Goal: Task Accomplishment & Management: Manage account settings

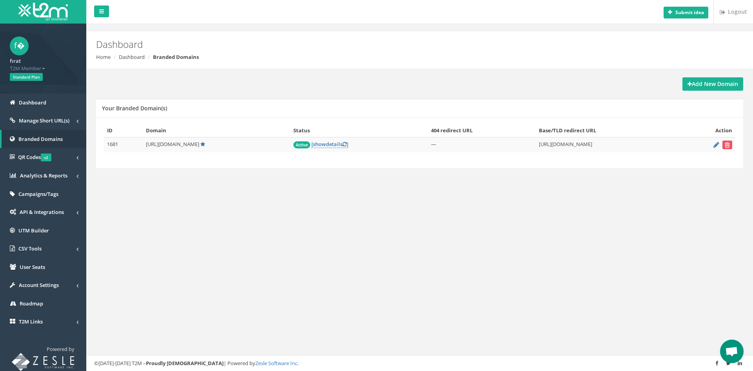
scroll to position [420, 0]
click at [712, 146] on form at bounding box center [707, 144] width 50 height 9
click at [713, 144] on icon at bounding box center [716, 144] width 6 height 5
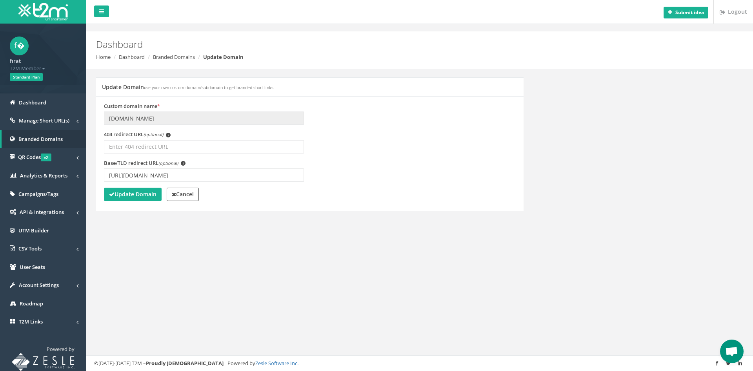
scroll to position [420, 0]
click at [169, 174] on input "https://www.bigwon568.com/tr/" at bounding box center [204, 174] width 200 height 13
type input "[URL][DOMAIN_NAME]"
click at [153, 191] on strong "Update Domain" at bounding box center [132, 193] width 47 height 7
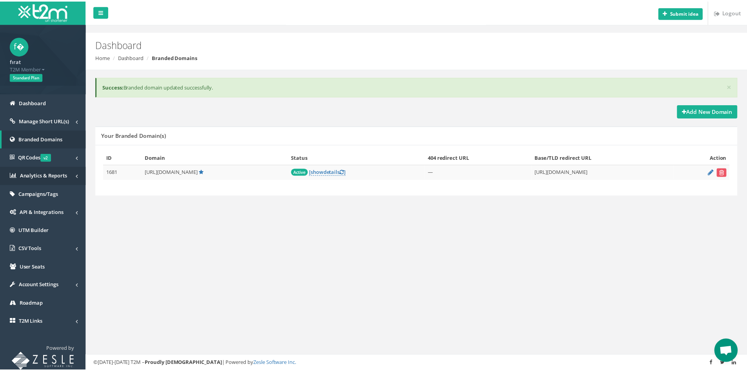
scroll to position [420, 0]
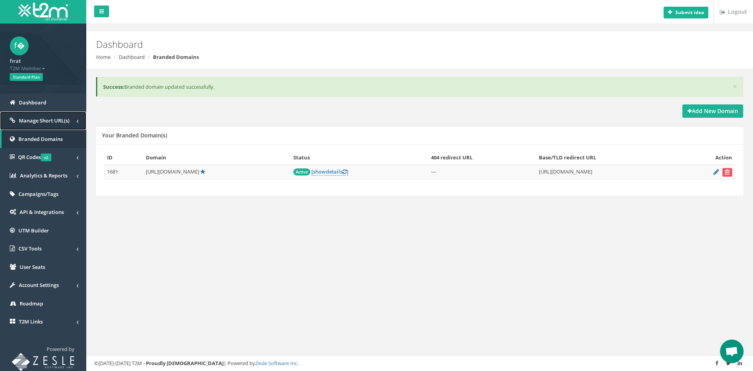
click at [41, 125] on link "Manage Short URL(s)" at bounding box center [43, 120] width 86 height 18
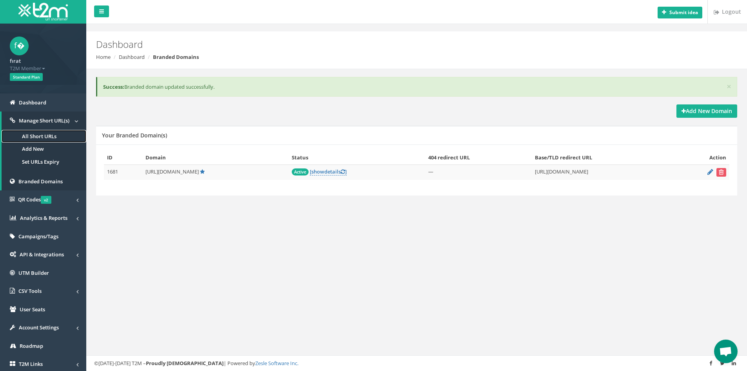
click at [42, 137] on link "All Short URLs" at bounding box center [44, 136] width 85 height 13
